Goal: Information Seeking & Learning: Learn about a topic

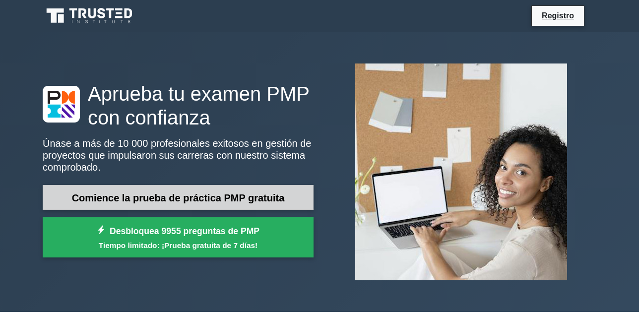
click at [204, 202] on font "Comience la prueba de práctica PMP gratuita" at bounding box center [178, 197] width 213 height 11
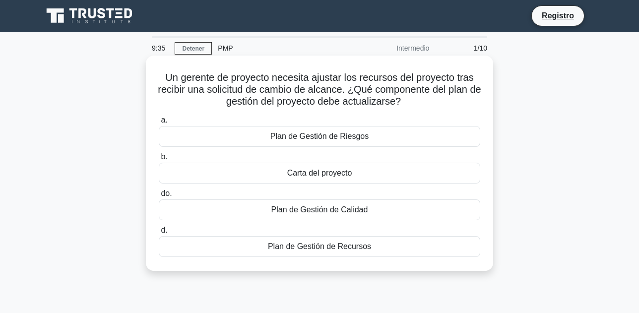
click at [318, 248] on font "Plan de Gestión de Recursos" at bounding box center [319, 246] width 103 height 8
click at [159, 234] on input "d. Plan de Gestión de Recursos" at bounding box center [159, 230] width 0 height 6
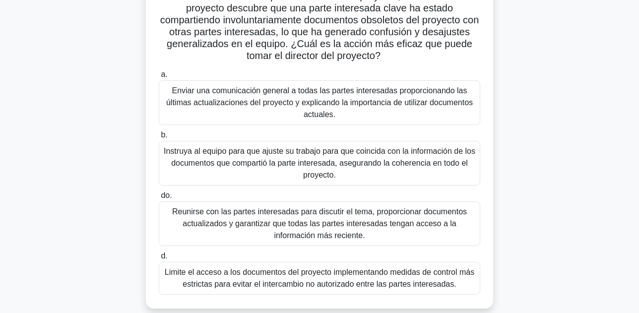
scroll to position [99, 0]
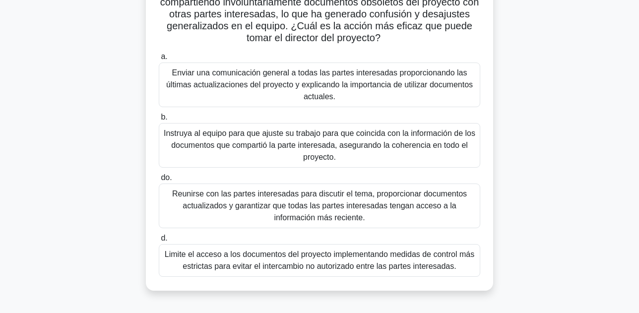
click at [322, 80] on font "Enviar una comunicación general a todas las partes interesadas proporcionando l…" at bounding box center [319, 84] width 307 height 32
click at [159, 60] on input "a. Enviar una comunicación general a todas las partes interesadas proporcionand…" at bounding box center [159, 57] width 0 height 6
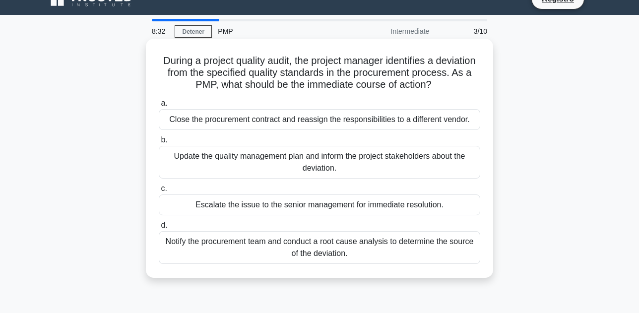
scroll to position [0, 0]
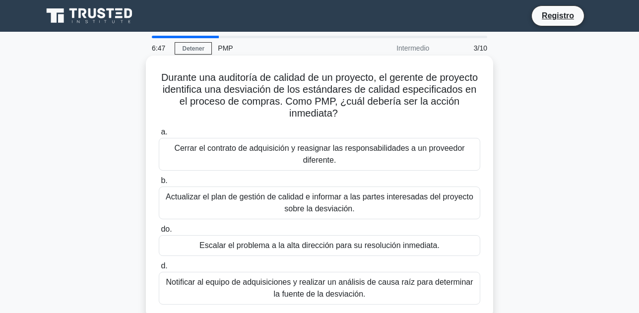
click at [341, 288] on font "Notificar al equipo de adquisiciones y realizar un análisis de causa raíz para …" at bounding box center [319, 288] width 313 height 24
click at [159, 269] on input "d. Notificar al equipo de adquisiciones y realizar un análisis de causa raíz pa…" at bounding box center [159, 266] width 0 height 6
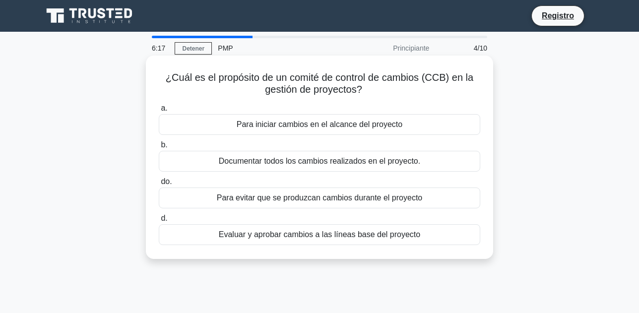
click at [335, 236] on font "Evaluar y aprobar cambios a las líneas base del proyecto" at bounding box center [319, 234] width 201 height 8
click at [159, 222] on input "d. Evaluar y aprobar cambios a las líneas base del proyecto" at bounding box center [159, 218] width 0 height 6
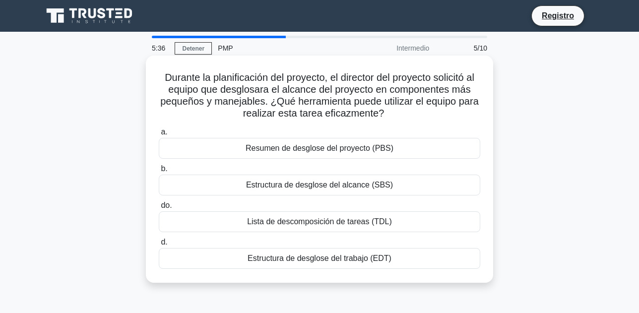
click at [349, 225] on font "Lista de descomposición de tareas (TDL)" at bounding box center [319, 221] width 145 height 8
click at [159, 209] on input "do. Lista de descomposición de tareas (TDL)" at bounding box center [159, 205] width 0 height 6
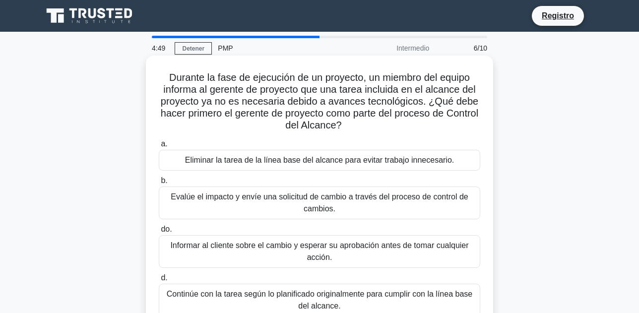
click at [320, 250] on font "Informar al cliente sobre el cambio y esperar su aprobación antes de tomar cual…" at bounding box center [319, 251] width 298 height 20
click at [159, 233] on input "do. Informar al cliente sobre el cambio y esperar su aprobación antes de tomar …" at bounding box center [159, 229] width 0 height 6
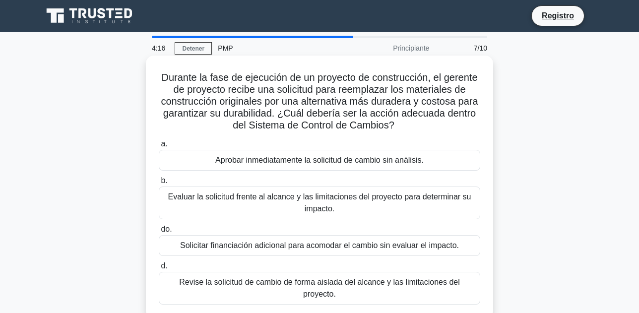
click at [333, 208] on font "Evaluar la solicitud frente al alcance y las limitaciones del proyecto para det…" at bounding box center [319, 202] width 303 height 20
click at [159, 184] on input "b. Evaluar la solicitud frente al alcance y las limitaciones del proyecto para …" at bounding box center [159, 181] width 0 height 6
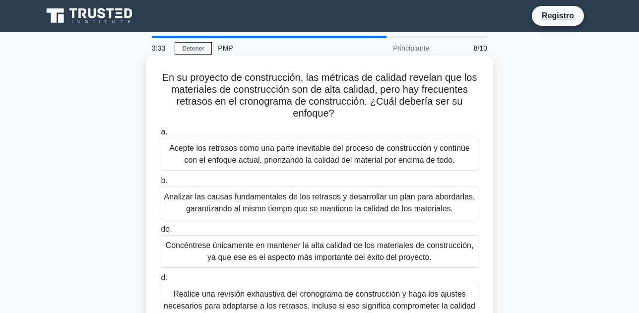
click at [335, 208] on font "Analizar las causas fundamentales de los retrasos y desarrollar un plan para ab…" at bounding box center [319, 202] width 311 height 20
click at [159, 184] on input "b. Analizar las causas fundamentales de los retrasos y desarrollar un plan para…" at bounding box center [159, 181] width 0 height 6
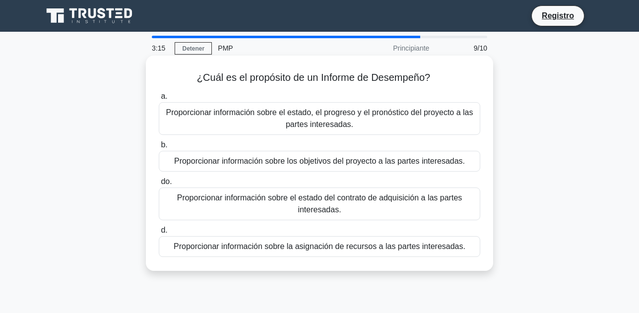
click at [320, 115] on font "Proporcionar información sobre el estado, el progreso y el pronóstico del proye…" at bounding box center [319, 118] width 307 height 20
click at [272, 118] on font "Proporcionar información sobre el estado, el progreso y el pronóstico del proye…" at bounding box center [319, 119] width 313 height 24
click at [159, 100] on input "a. Proporcionar información sobre el estado, el progreso y el pronóstico del pr…" at bounding box center [159, 96] width 0 height 6
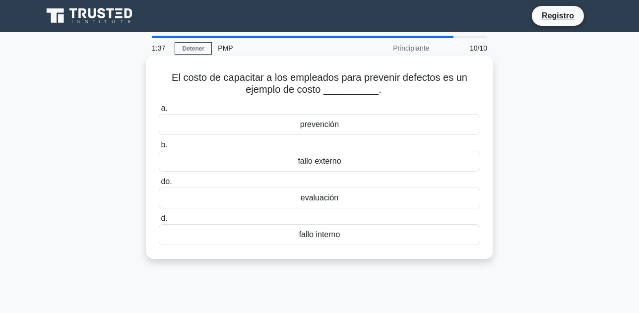
click at [319, 126] on font "prevención" at bounding box center [319, 124] width 39 height 8
click at [159, 112] on input "a. prevención" at bounding box center [159, 108] width 0 height 6
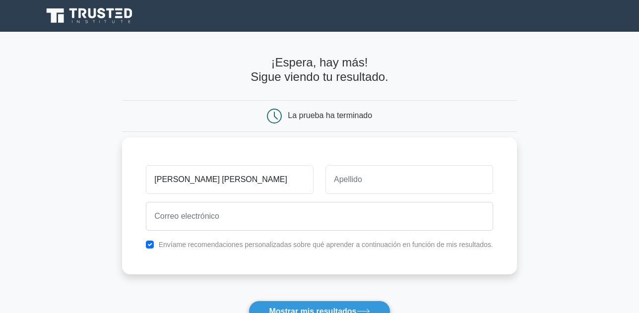
type input "Maria Isabel"
click at [380, 185] on input "text" at bounding box center [409, 179] width 168 height 29
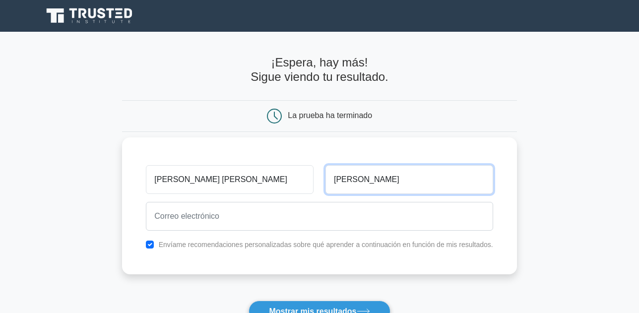
type input "Mañón Mariano"
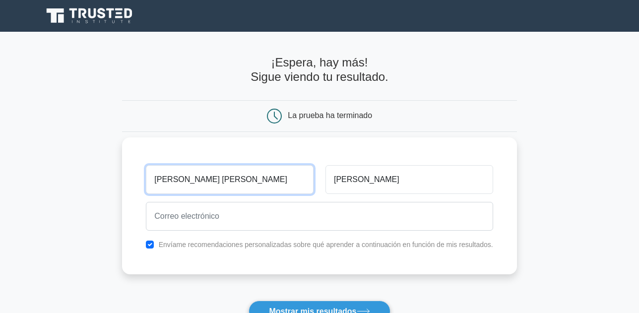
click at [165, 180] on input "Maria Isabel" at bounding box center [230, 179] width 168 height 29
click at [173, 180] on input "Maria Isabel" at bounding box center [230, 179] width 168 height 29
type input "[PERSON_NAME]"
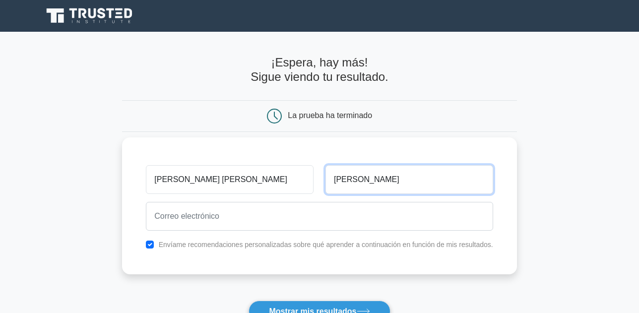
click at [353, 179] on input "Mañón Mariano" at bounding box center [409, 179] width 168 height 29
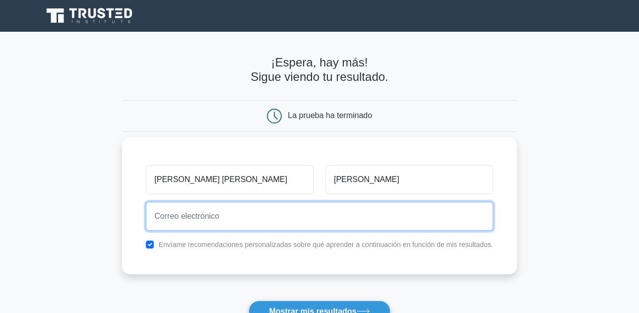
click at [230, 222] on input "email" at bounding box center [319, 216] width 347 height 29
type input "dimensionestructural@gmail.com"
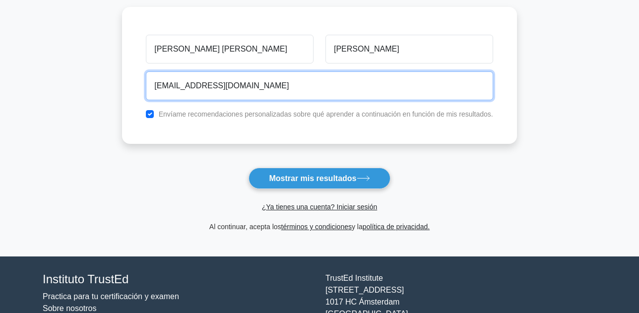
scroll to position [149, 0]
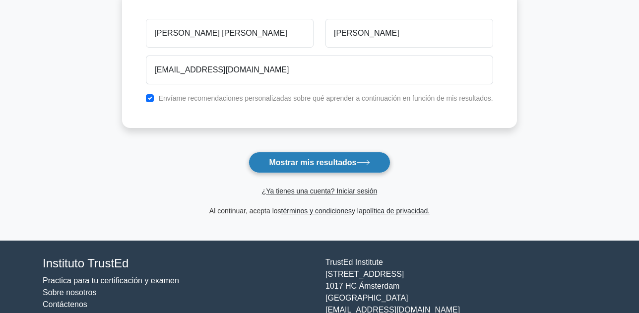
click at [333, 160] on font "Mostrar mis resultados" at bounding box center [312, 162] width 87 height 8
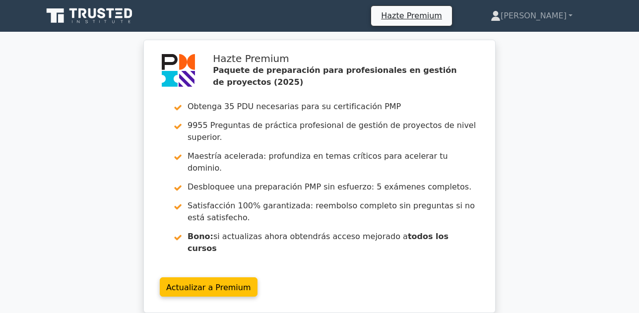
click at [549, 143] on div "Hazte Premium Paquete de preparación para profesionales en gestión de proyectos…" at bounding box center [319, 182] width 639 height 285
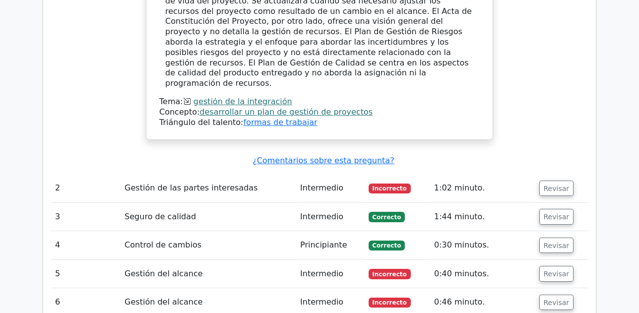
scroll to position [1240, 0]
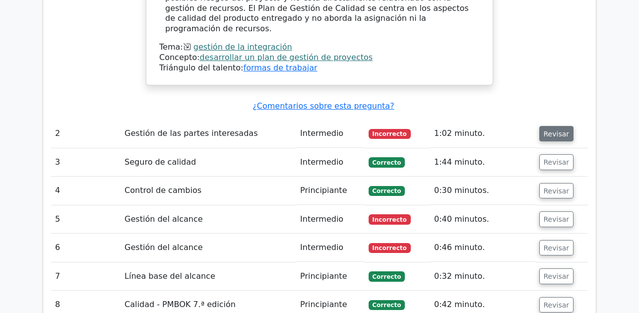
click at [551, 129] on font "Revisar" at bounding box center [557, 133] width 26 height 8
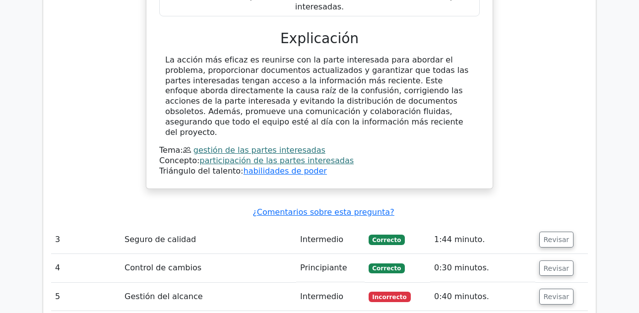
scroll to position [1736, 0]
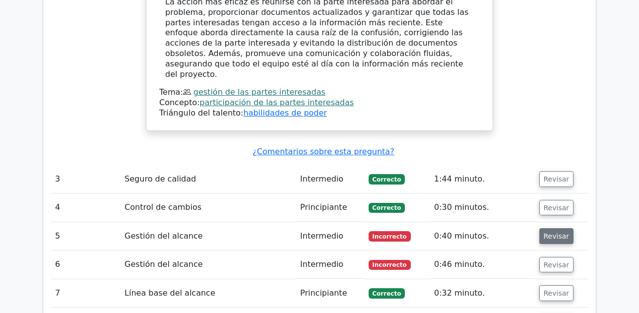
click at [552, 232] on font "Revisar" at bounding box center [557, 236] width 26 height 8
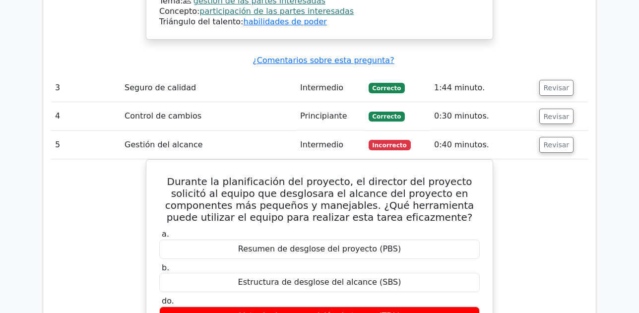
scroll to position [1835, 0]
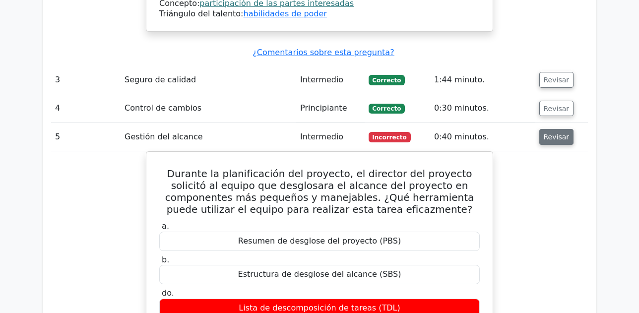
click at [552, 133] on font "Revisar" at bounding box center [557, 137] width 26 height 8
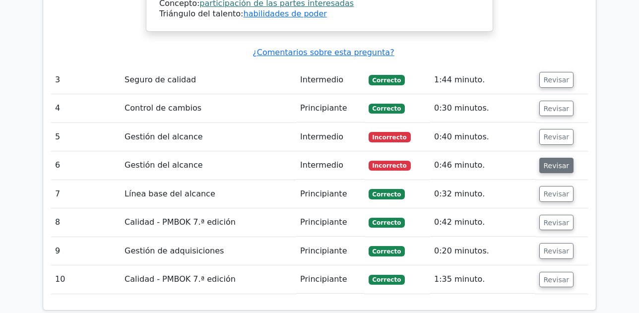
click at [559, 161] on font "Revisar" at bounding box center [557, 165] width 26 height 8
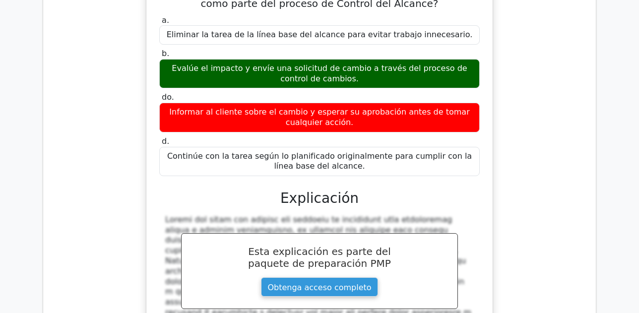
scroll to position [2083, 0]
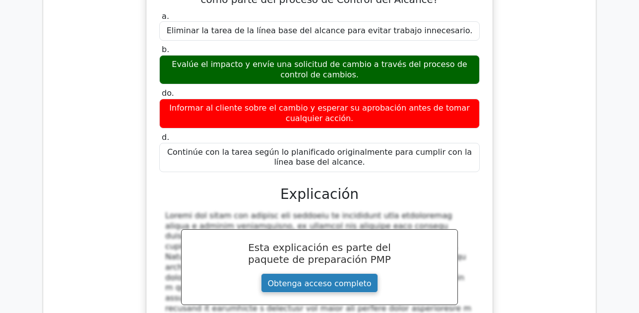
click at [330, 273] on link "Obtenga acceso completo" at bounding box center [319, 282] width 117 height 19
